Goal: Navigation & Orientation: Find specific page/section

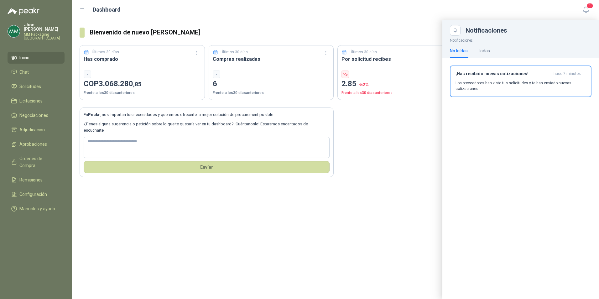
click at [21, 80] on link "Solicitudes" at bounding box center [36, 86] width 57 height 12
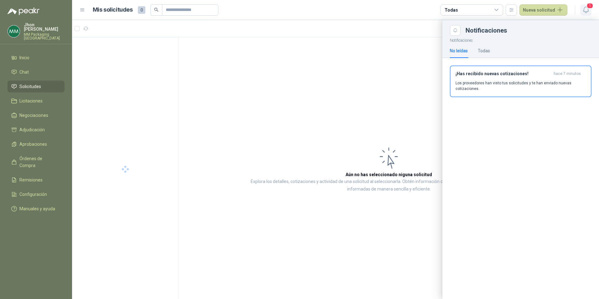
click at [581, 6] on button "1" at bounding box center [585, 9] width 11 height 11
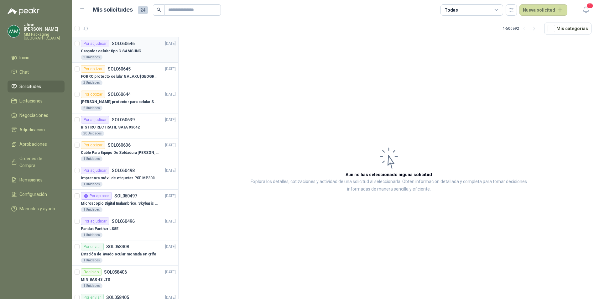
click at [130, 51] on p "Cargador celular tipo C SAMSUNG" at bounding box center [111, 51] width 60 height 6
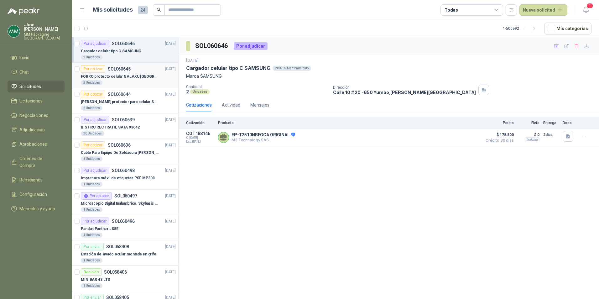
click at [131, 80] on div "FORRO protecto celular GALAXU [GEOGRAPHIC_DATA] A16 5G" at bounding box center [128, 77] width 95 height 8
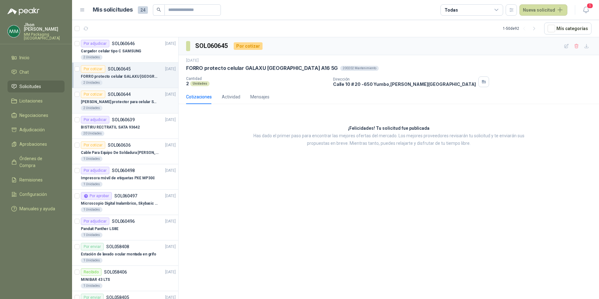
click at [116, 95] on p "SOL060644" at bounding box center [119, 94] width 23 height 4
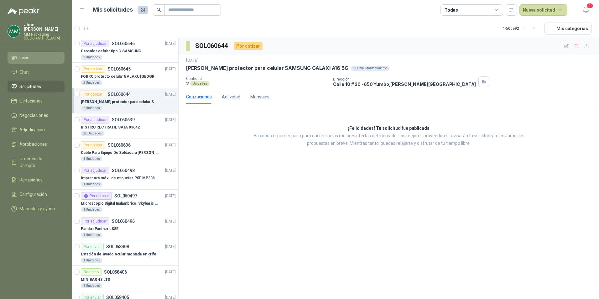
click at [27, 54] on span "Inicio" at bounding box center [24, 57] width 10 height 7
